Goal: Find specific page/section: Find specific page/section

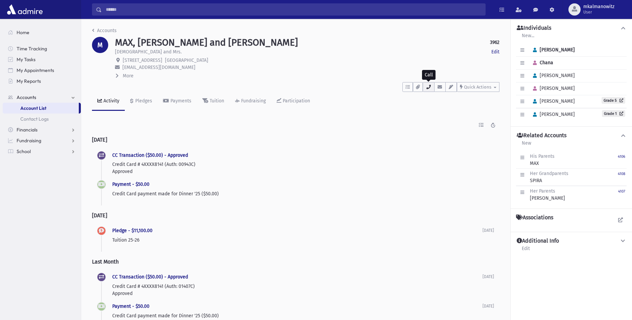
click at [427, 86] on icon "button" at bounding box center [428, 87] width 5 height 4
click at [362, 45] on div "MAX, Yehoshua and Chana 3962 Edit" at bounding box center [307, 43] width 385 height 12
click at [428, 88] on icon "button" at bounding box center [428, 87] width 5 height 4
click at [333, 102] on div "Activity Pledges Payments Tuition Fundraising Participation" at bounding box center [296, 104] width 408 height 25
click at [367, 64] on p "chanamax@gmail.com" at bounding box center [307, 67] width 385 height 7
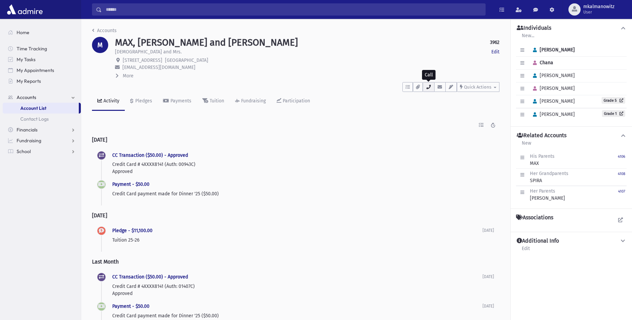
click at [430, 87] on icon "button" at bounding box center [428, 87] width 5 height 4
click at [403, 54] on div "Rabbi and Mrs. Edit" at bounding box center [307, 52] width 385 height 8
click at [454, 53] on div "Rabbi and Mrs. Edit" at bounding box center [307, 52] width 385 height 8
click at [430, 90] on button "button" at bounding box center [429, 87] width 12 height 10
click at [608, 113] on link "Grade 1" at bounding box center [613, 113] width 23 height 7
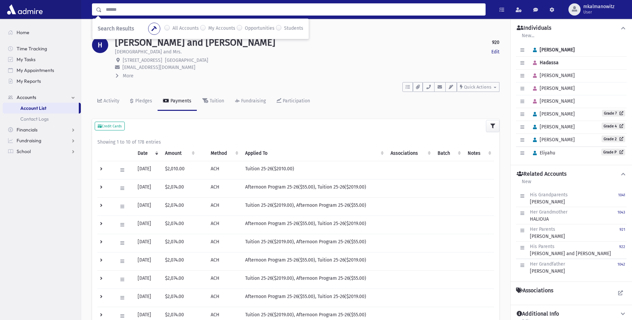
click at [149, 11] on input "Search" at bounding box center [294, 9] width 384 height 12
type input "**********"
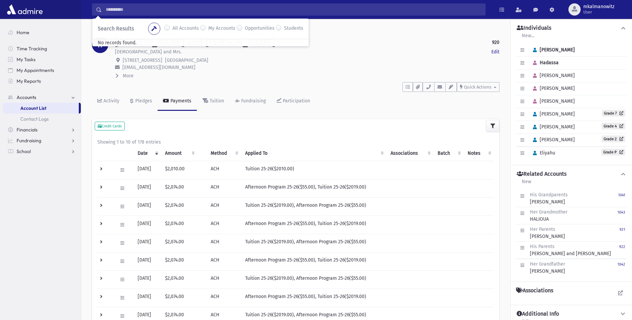
click at [373, 62] on p "2 Oceanside Drive Lakewood, NJ 08701" at bounding box center [307, 60] width 385 height 7
